Goal: Task Accomplishment & Management: Manage account settings

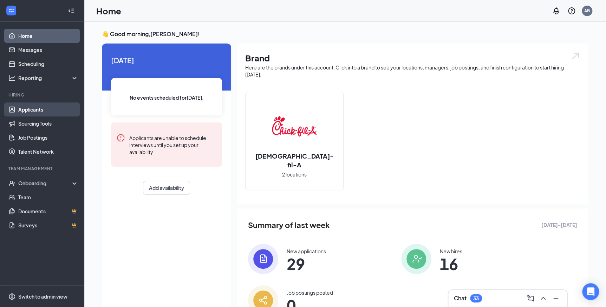
click at [51, 114] on link "Applicants" at bounding box center [48, 110] width 60 height 14
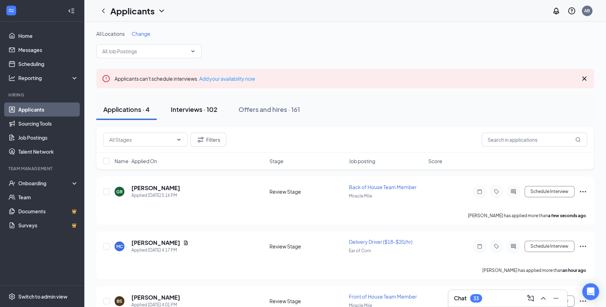
click at [203, 111] on div "Interviews · 102" at bounding box center [194, 109] width 47 height 9
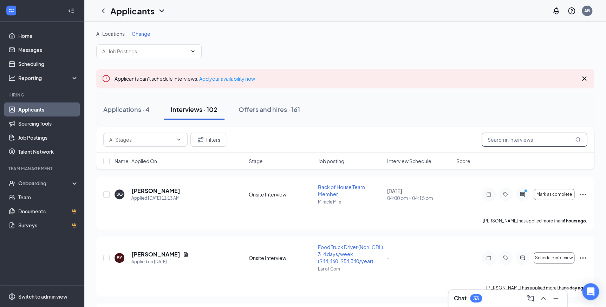
click at [520, 145] on input "text" at bounding box center [534, 140] width 105 height 14
click at [161, 58] on span at bounding box center [148, 51] width 105 height 14
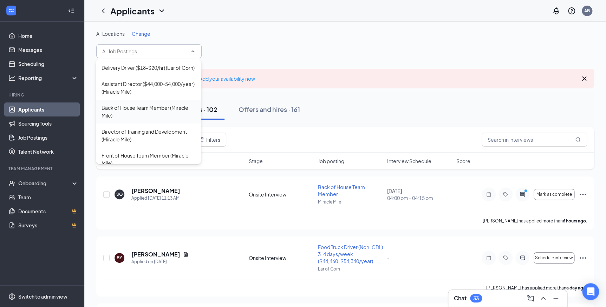
scroll to position [68, 0]
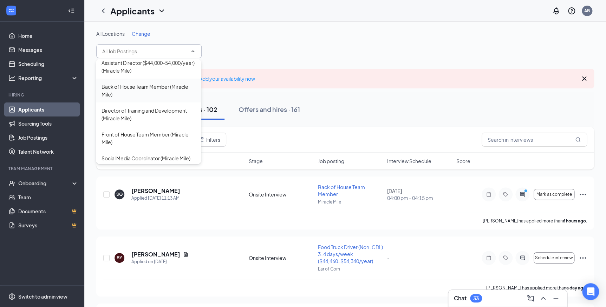
click at [136, 95] on div "Back of House Team Member (Miracle Mile)" at bounding box center [149, 90] width 94 height 15
type input "Back of House Team Member (Miracle Mile)"
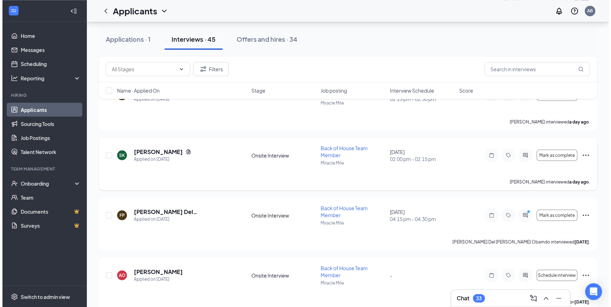
scroll to position [590, 0]
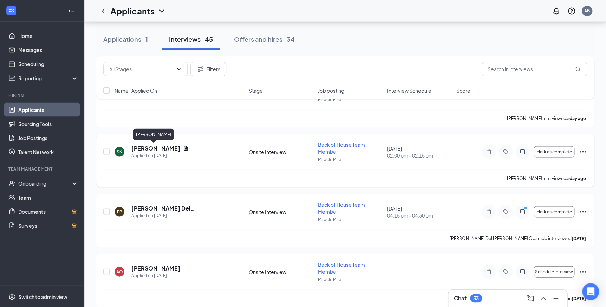
click at [159, 148] on h5 "[PERSON_NAME]" at bounding box center [155, 148] width 49 height 8
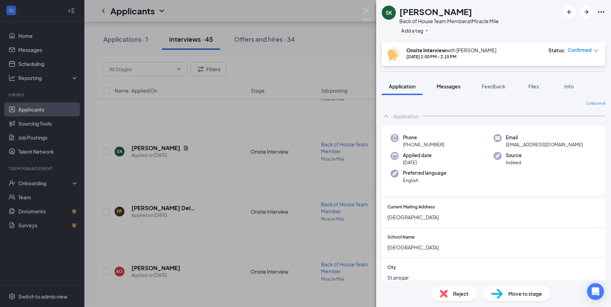
click at [457, 87] on span "Messages" at bounding box center [448, 86] width 24 height 6
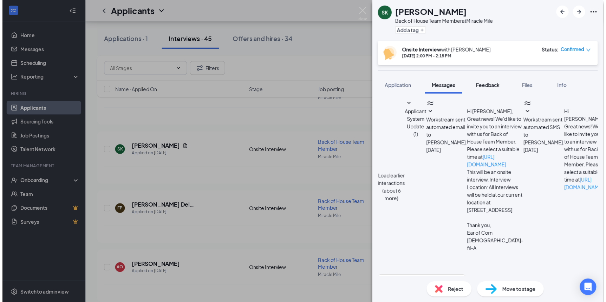
scroll to position [219, 0]
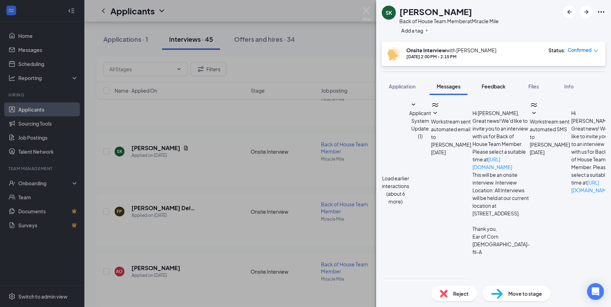
click at [496, 86] on span "Feedback" at bounding box center [493, 86] width 24 height 6
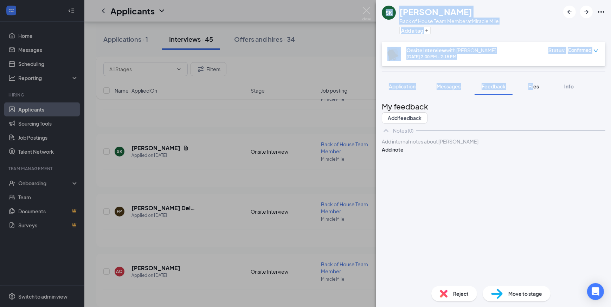
drag, startPoint x: 512, startPoint y: 89, endPoint x: 534, endPoint y: 91, distance: 21.9
click at [534, 87] on span "Files" at bounding box center [533, 86] width 11 height 6
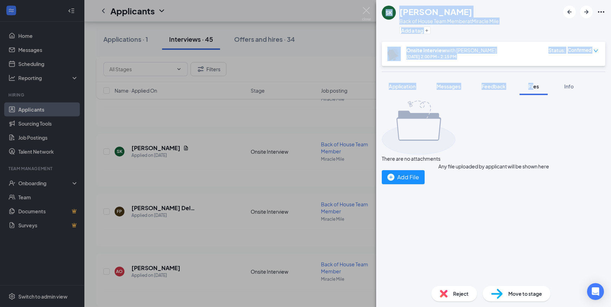
click at [403, 168] on div "There are no attachments Any file uploaded by applicant will be shown here Add …" at bounding box center [493, 143] width 223 height 84
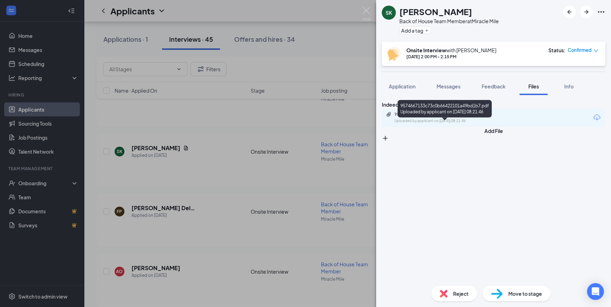
click at [436, 117] on div "9574667133c73c0b66422101a49bd1b7.pdf" at bounding box center [443, 115] width 98 height 6
drag, startPoint x: 461, startPoint y: 201, endPoint x: 425, endPoint y: 220, distance: 40.5
drag, startPoint x: 425, startPoint y: 220, endPoint x: 416, endPoint y: 223, distance: 9.8
click at [416, 223] on div "Indeed Resume 9574667133c73c0b66422101a49bd1b7.pdf Uploaded by applicant on [DA…" at bounding box center [493, 188] width 235 height 186
click at [514, 292] on span "Move to stage" at bounding box center [525, 294] width 34 height 8
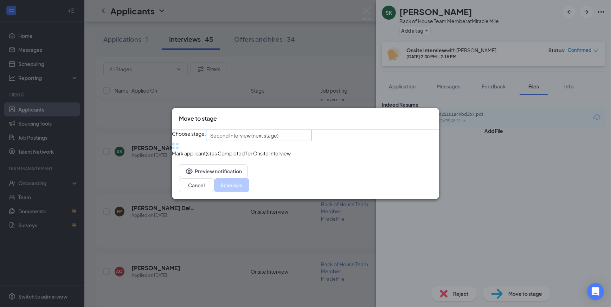
click at [301, 135] on span "Second Interview (next stage)" at bounding box center [255, 139] width 91 height 19
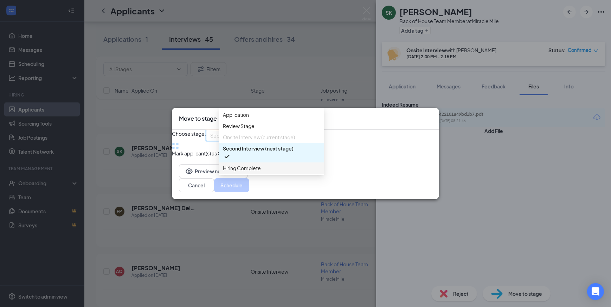
click at [273, 171] on span "Hiring Complete" at bounding box center [271, 168] width 97 height 8
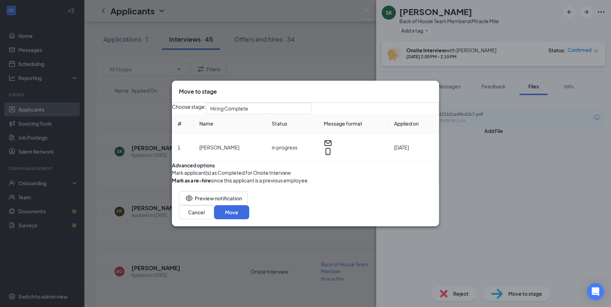
drag, startPoint x: 369, startPoint y: 193, endPoint x: 347, endPoint y: 184, distance: 24.4
click at [347, 177] on div "Mark applicant(s) as Completed for Onsite Interview" at bounding box center [305, 173] width 267 height 8
click at [249, 220] on button "Move" at bounding box center [231, 213] width 35 height 14
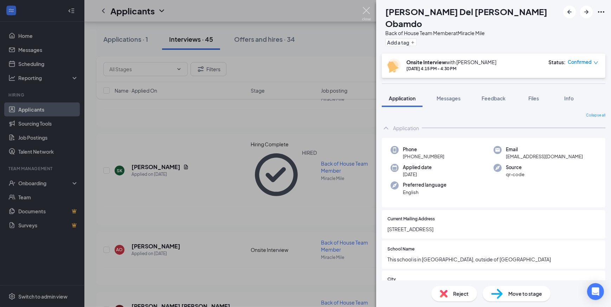
click at [369, 10] on img at bounding box center [366, 14] width 9 height 14
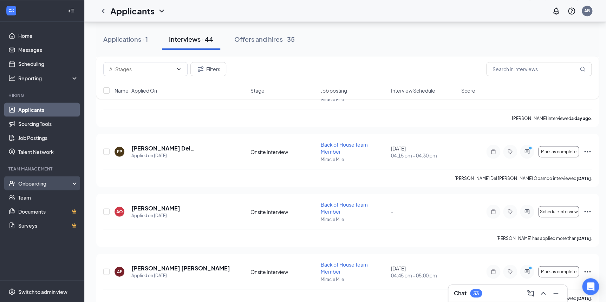
click at [40, 187] on div "Onboarding" at bounding box center [45, 183] width 54 height 7
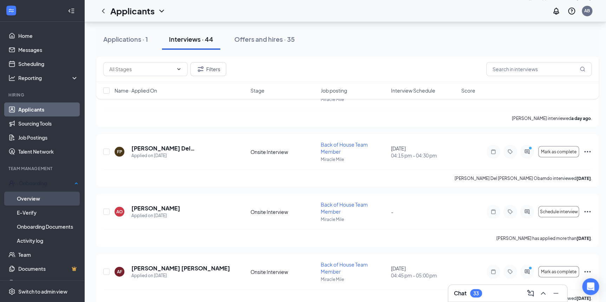
click at [48, 195] on link "Overview" at bounding box center [47, 199] width 61 height 14
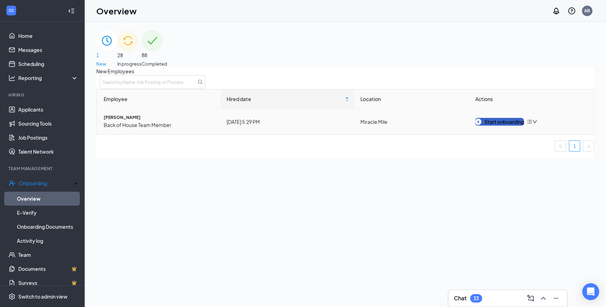
click at [491, 126] on button "Start onboarding" at bounding box center [499, 122] width 49 height 8
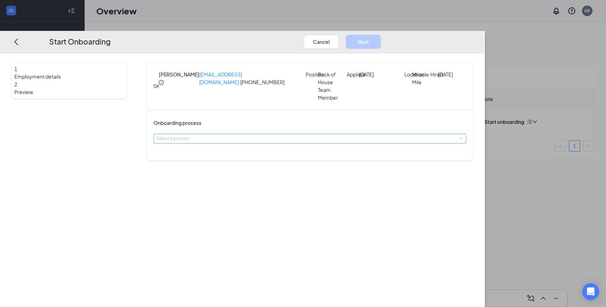
click at [252, 142] on div "Select a process" at bounding box center [308, 138] width 304 height 7
click at [240, 166] on span "Team Member Onboarding" at bounding box center [232, 167] width 53 height 5
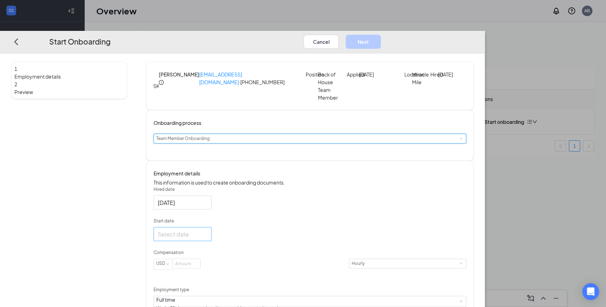
click at [206, 239] on input "Start date" at bounding box center [182, 234] width 48 height 9
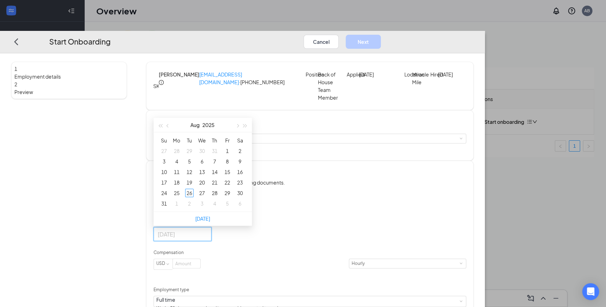
type input "[DATE]"
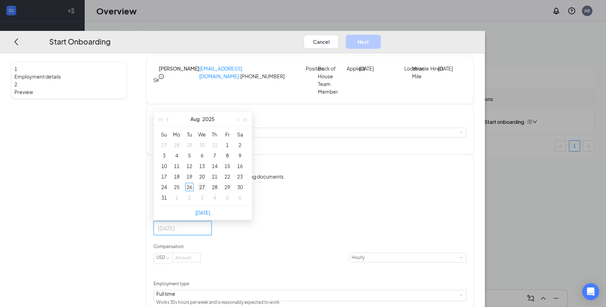
scroll to position [19, 0]
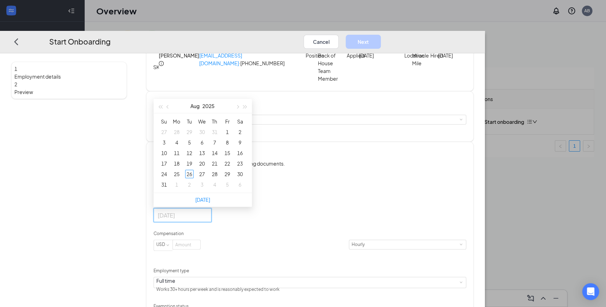
type input "[DATE]"
click at [239, 109] on span "button" at bounding box center [237, 107] width 4 height 4
type input "[DATE]"
click at [181, 157] on div "15" at bounding box center [177, 153] width 8 height 8
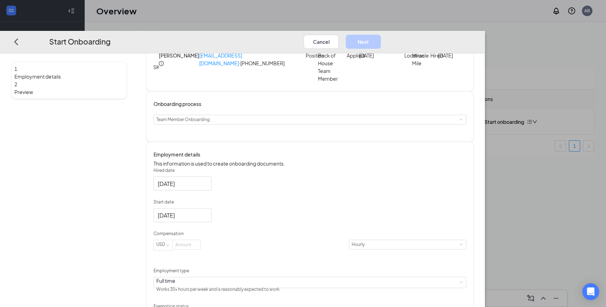
click at [334, 242] on div "Hired date [DATE] Start date [DATE] [DATE] Su Mo Tu We Th Fr Sa 31 1 2 3 4 5 6 …" at bounding box center [310, 246] width 313 height 156
click at [200, 249] on input at bounding box center [186, 244] width 27 height 9
click at [405, 244] on div "Hired date [DATE] Start date [DATE] [DATE] Su Mo Tu We Th Fr Sa 31 1 2 3 4 5 6 …" at bounding box center [310, 246] width 313 height 156
type input "15"
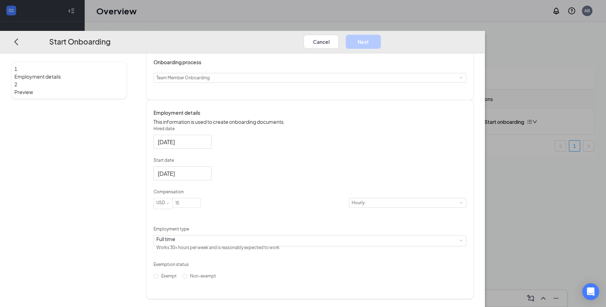
scroll to position [71, 0]
click at [219, 279] on span "Non-exempt" at bounding box center [203, 276] width 32 height 5
click at [187, 279] on input "Non-exempt" at bounding box center [184, 276] width 5 height 5
radio input "true"
click at [381, 34] on button "Next" at bounding box center [363, 41] width 35 height 14
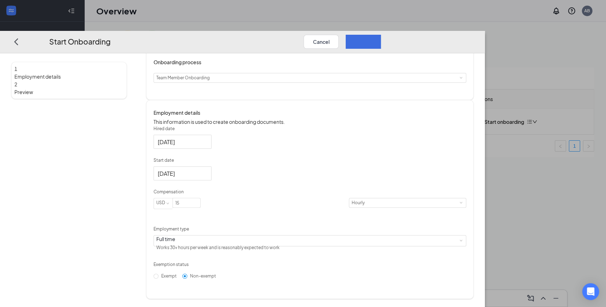
scroll to position [0, 0]
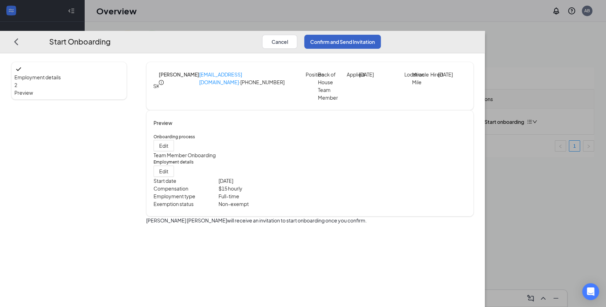
click at [381, 34] on button "Confirm and Send Invitation" at bounding box center [342, 41] width 77 height 14
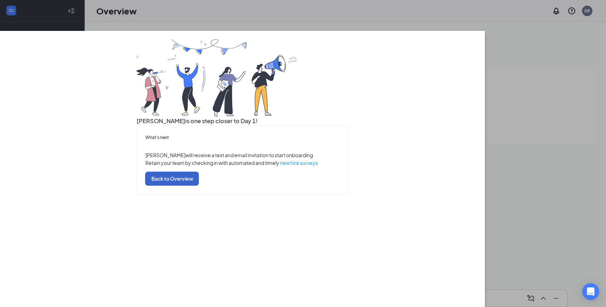
click at [199, 186] on button "Back to Overview" at bounding box center [172, 178] width 54 height 14
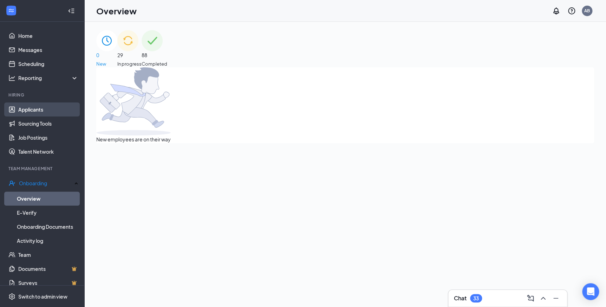
click at [54, 103] on link "Applicants" at bounding box center [48, 110] width 60 height 14
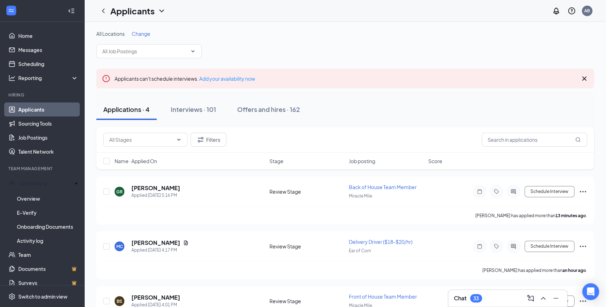
click at [286, 82] on div "Applicants can't schedule interviews. Add your availability now" at bounding box center [345, 79] width 498 height 20
